Goal: Task Accomplishment & Management: Manage account settings

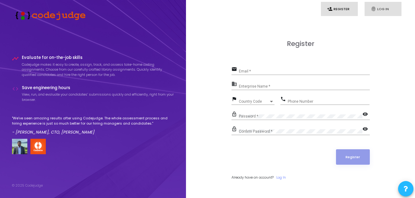
click at [373, 9] on icon "fingerprint" at bounding box center [374, 9] width 6 height 6
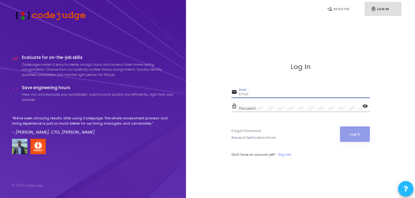
click at [323, 94] on input "Email" at bounding box center [304, 94] width 131 height 4
type input "[EMAIL_ADDRESS][DOMAIN_NAME]"
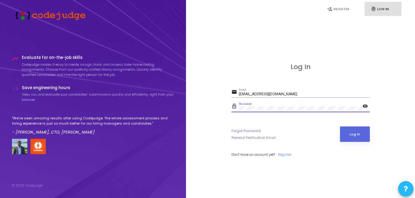
click at [340, 126] on button "Log In" at bounding box center [355, 133] width 30 height 15
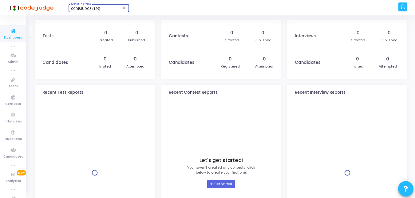
click at [106, 9] on div "CODEJUDGE (129)" at bounding box center [96, 9] width 50 height 4
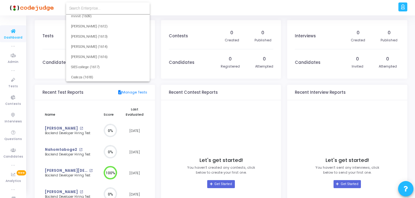
scroll to position [12766, 0]
click at [125, 10] on input at bounding box center [108, 9] width 78 height 6
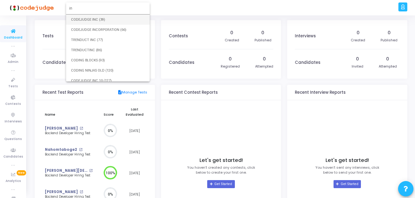
type input "i"
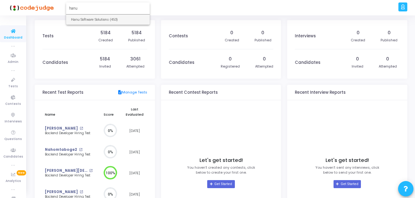
type input "hanu"
click at [118, 18] on span "Hanu Software Solutions (453)" at bounding box center [108, 19] width 74 height 10
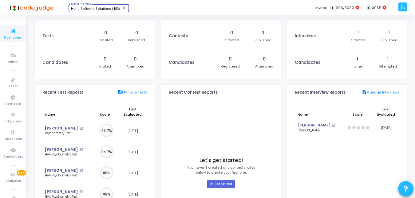
scroll to position [3, 3]
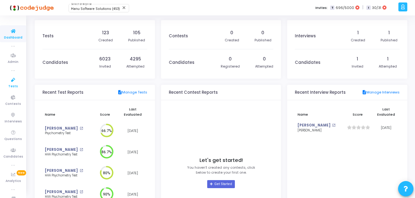
click at [14, 85] on span "Tests" at bounding box center [13, 86] width 10 height 5
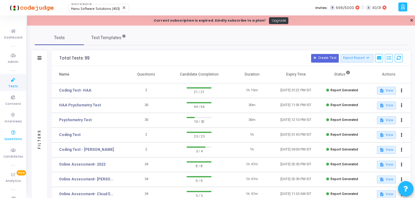
click at [14, 133] on icon at bounding box center [13, 133] width 13 height 8
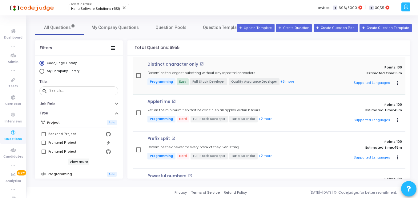
click at [226, 70] on div "Distinct character only open_in_new Determine the longest substring without any…" at bounding box center [231, 75] width 174 height 27
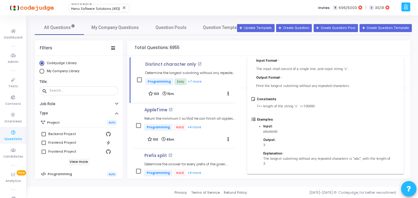
click at [65, 176] on h6 "Programming" at bounding box center [60, 174] width 24 height 4
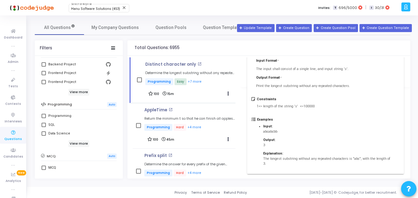
scroll to position [71, 0]
click at [44, 112] on label "Programming" at bounding box center [79, 113] width 74 height 7
click at [44, 116] on input "Programming" at bounding box center [43, 116] width 0 height 0
checkbox input "true"
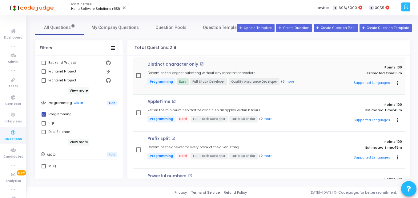
click at [270, 62] on h4 "Distinct character only open_in_new" at bounding box center [231, 64] width 168 height 5
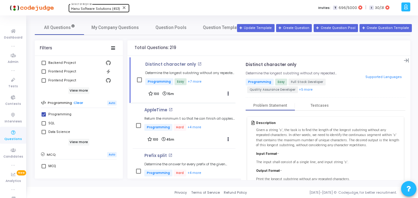
click at [106, 4] on div "Hanu Software Solutions (453) Select Enterprise" at bounding box center [98, 7] width 55 height 9
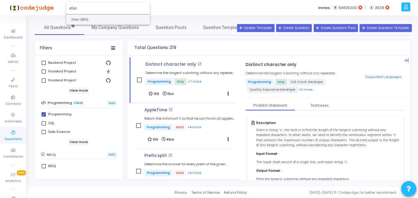
type input "atlan"
click at [101, 18] on span "Atlan (885)" at bounding box center [108, 19] width 74 height 10
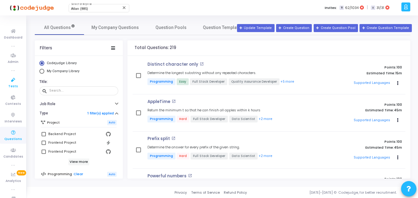
click at [2, 81] on link "Tests" at bounding box center [13, 82] width 26 height 17
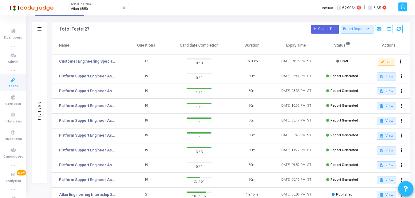
scroll to position [30, 0]
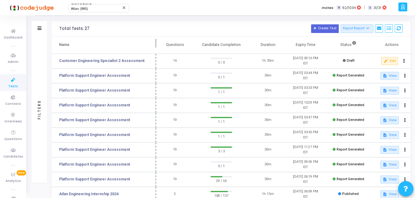
drag, startPoint x: 124, startPoint y: 45, endPoint x: 156, endPoint y: 46, distance: 32.0
click at [156, 46] on span at bounding box center [156, 44] width 6 height 17
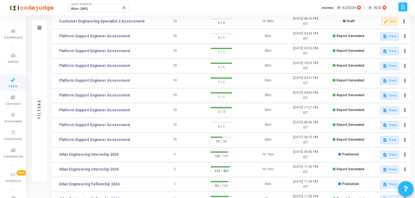
scroll to position [140, 0]
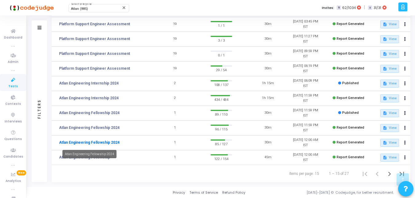
click at [106, 141] on link "Atlan Engineering Fellowship 2024" at bounding box center [89, 142] width 61 height 6
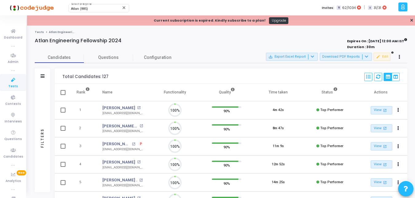
scroll to position [13, 16]
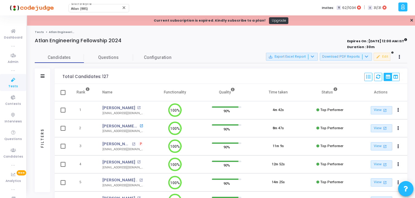
click at [140, 126] on mat-icon "open_in_new" at bounding box center [141, 125] width 3 height 3
click at [174, 56] on link "Configuration" at bounding box center [157, 57] width 49 height 11
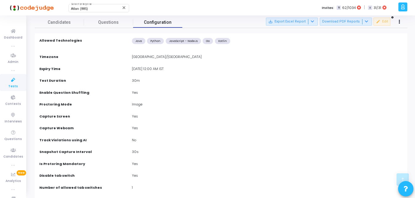
scroll to position [0, 0]
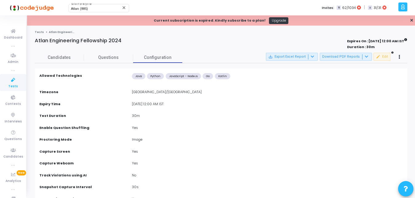
click at [404, 8] on icon at bounding box center [403, 6] width 5 height 7
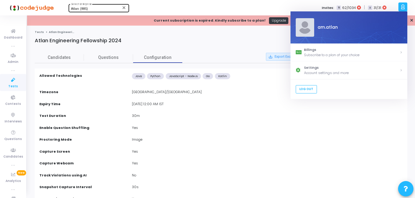
click at [106, 7] on div "Atlan (885) Select Enterprise" at bounding box center [98, 7] width 55 height 9
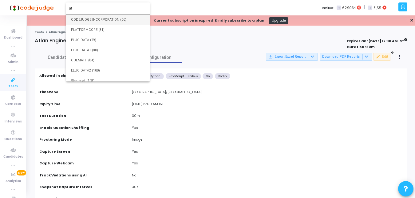
type input "a"
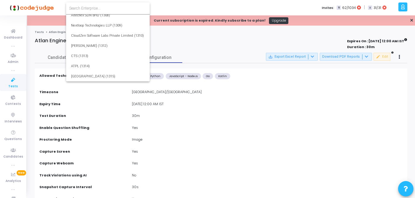
scroll to position [11153, 0]
click at [253, 54] on div at bounding box center [207, 99] width 415 height 198
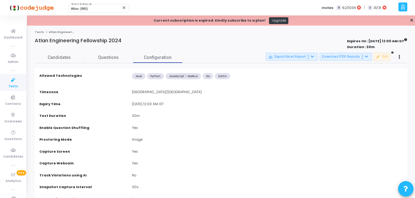
scroll to position [11141, 0]
click at [403, 10] on icon at bounding box center [403, 6] width 5 height 7
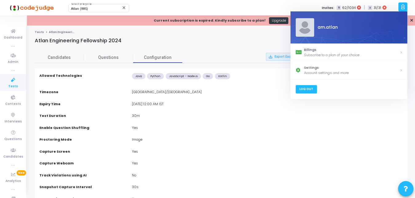
click at [304, 88] on link "Log Out" at bounding box center [306, 89] width 21 height 8
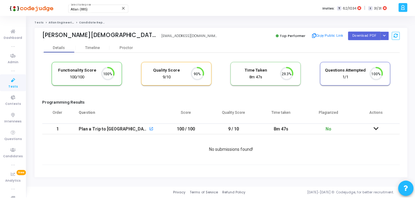
scroll to position [13, 16]
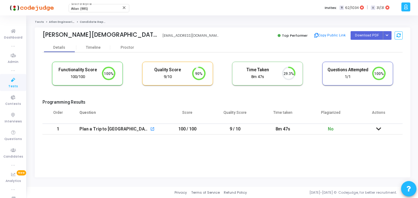
click at [255, 128] on td "9 / 10" at bounding box center [235, 128] width 48 height 11
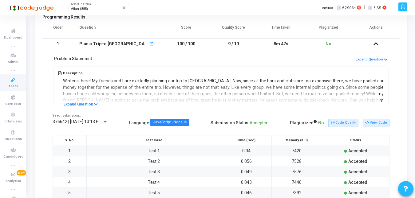
scroll to position [132, 0]
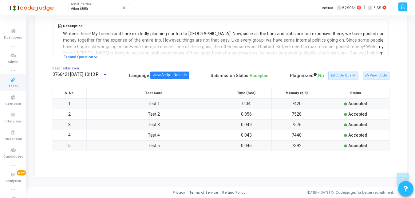
click at [97, 72] on span "376642 | 26 Aug, 2024 10:13 PM IST (Best) P" at bounding box center [90, 74] width 74 height 5
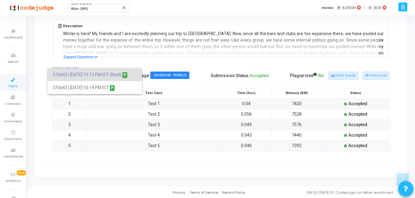
click at [218, 76] on div at bounding box center [207, 99] width 415 height 198
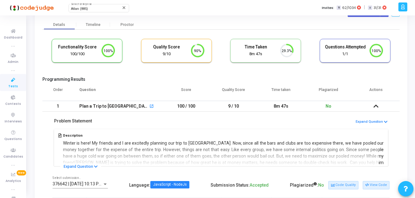
scroll to position [0, 0]
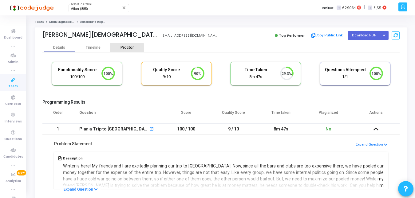
click at [120, 49] on div "Proctor" at bounding box center [127, 47] width 34 height 5
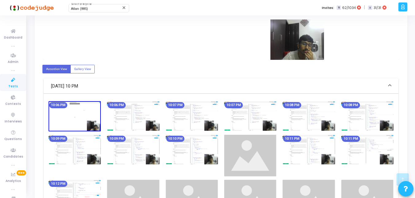
scroll to position [196, 0]
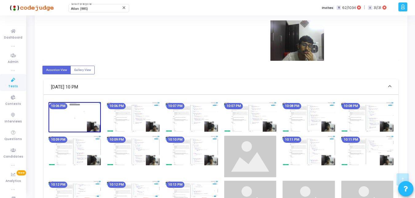
click at [121, 110] on img at bounding box center [133, 117] width 52 height 30
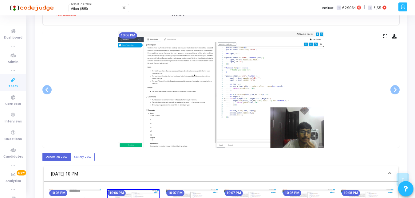
scroll to position [109, 0]
click at [398, 88] on span at bounding box center [395, 89] width 9 height 9
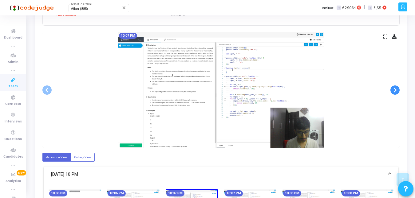
click at [398, 88] on span at bounding box center [395, 89] width 9 height 9
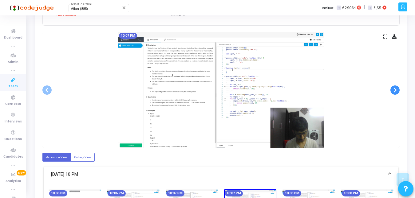
click at [398, 88] on span at bounding box center [395, 89] width 9 height 9
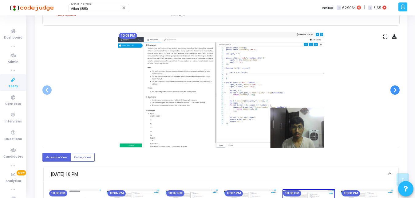
click at [398, 88] on span at bounding box center [395, 89] width 9 height 9
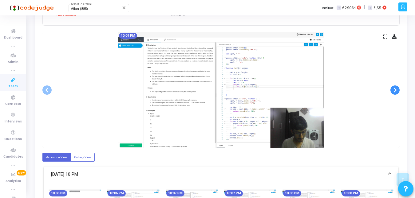
click at [398, 88] on span at bounding box center [395, 89] width 9 height 9
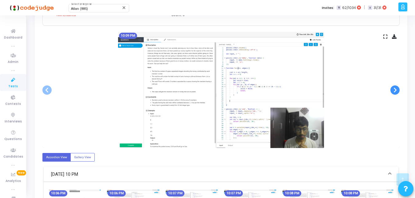
click at [398, 88] on span at bounding box center [395, 89] width 9 height 9
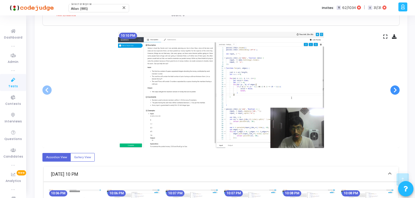
click at [398, 88] on span at bounding box center [395, 89] width 9 height 9
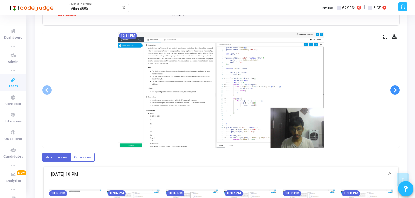
click at [398, 88] on span at bounding box center [395, 89] width 9 height 9
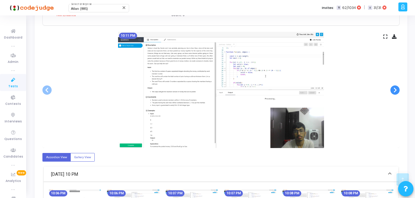
click at [398, 88] on span at bounding box center [395, 89] width 9 height 9
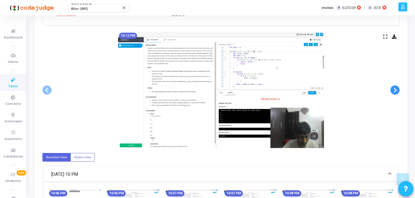
click at [398, 88] on span at bounding box center [395, 89] width 9 height 9
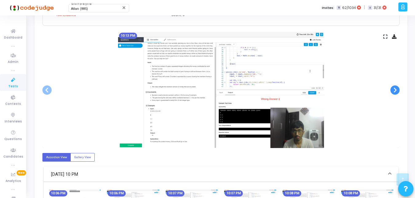
click at [398, 88] on span at bounding box center [395, 89] width 9 height 9
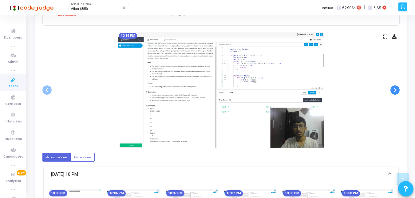
click at [398, 88] on span at bounding box center [395, 89] width 9 height 9
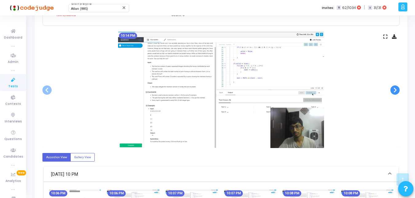
click at [398, 88] on span at bounding box center [395, 89] width 9 height 9
